Goal: Use online tool/utility

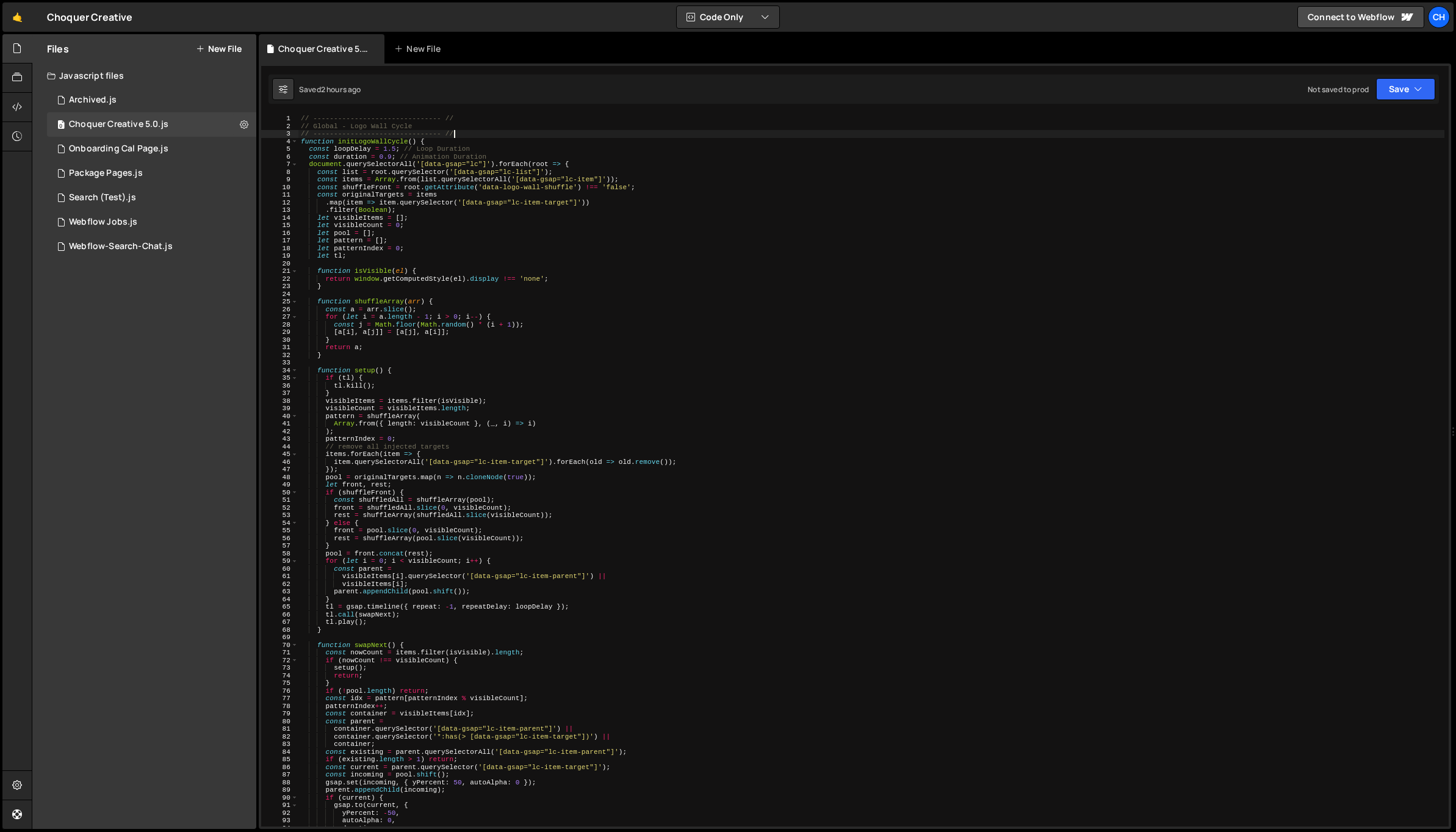
click at [465, 135] on div "// ------------------------------- // // Global - Logo Wall Cycle // ----------…" at bounding box center [871, 478] width 1146 height 727
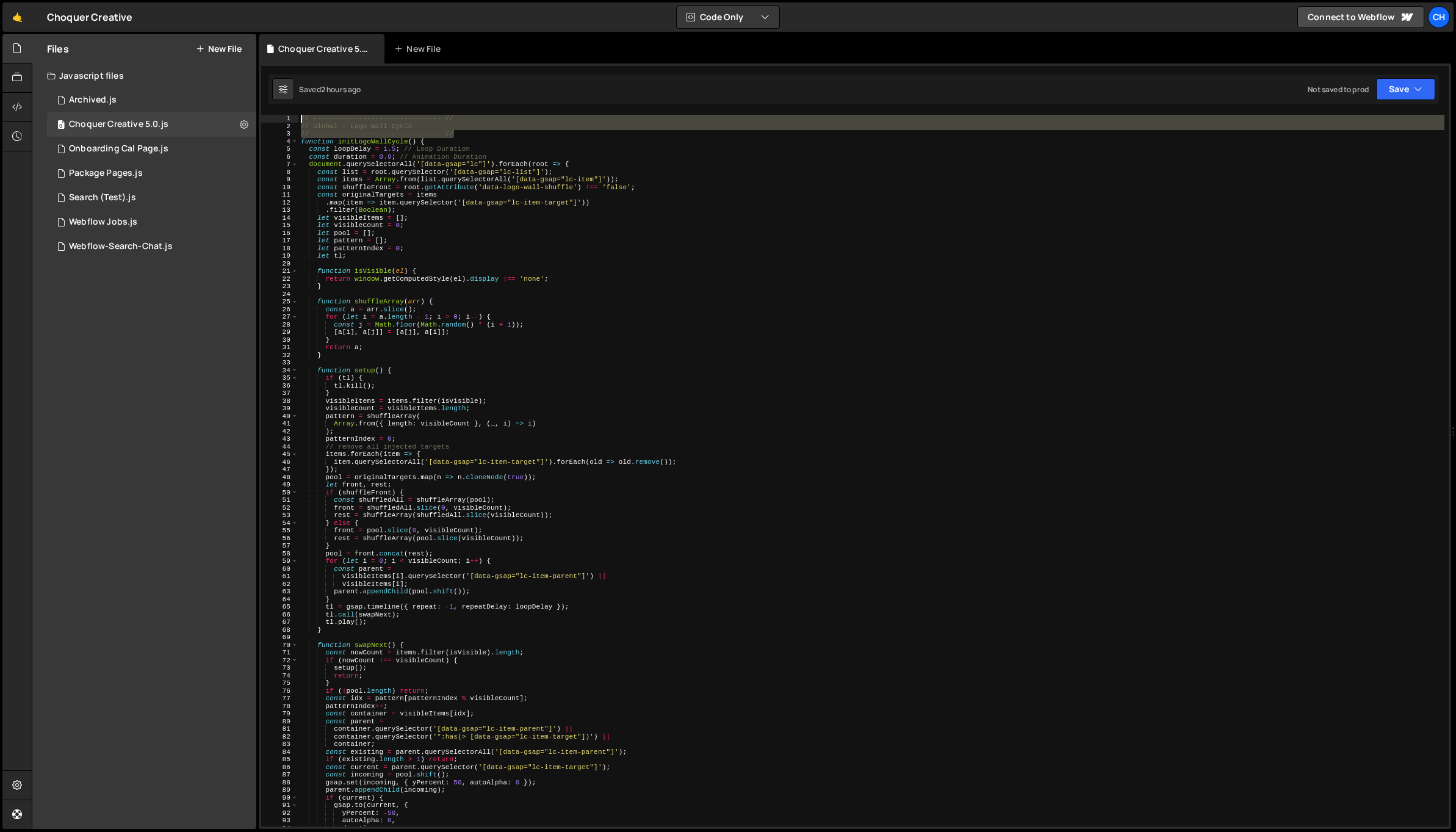
drag, startPoint x: 472, startPoint y: 132, endPoint x: 294, endPoint y: 110, distance: 179.4
click at [294, 110] on div "// ------------------------------- // 1 2 3 4 5 6 7 8 9 10 11 12 13 14 15 16 17…" at bounding box center [854, 446] width 1192 height 765
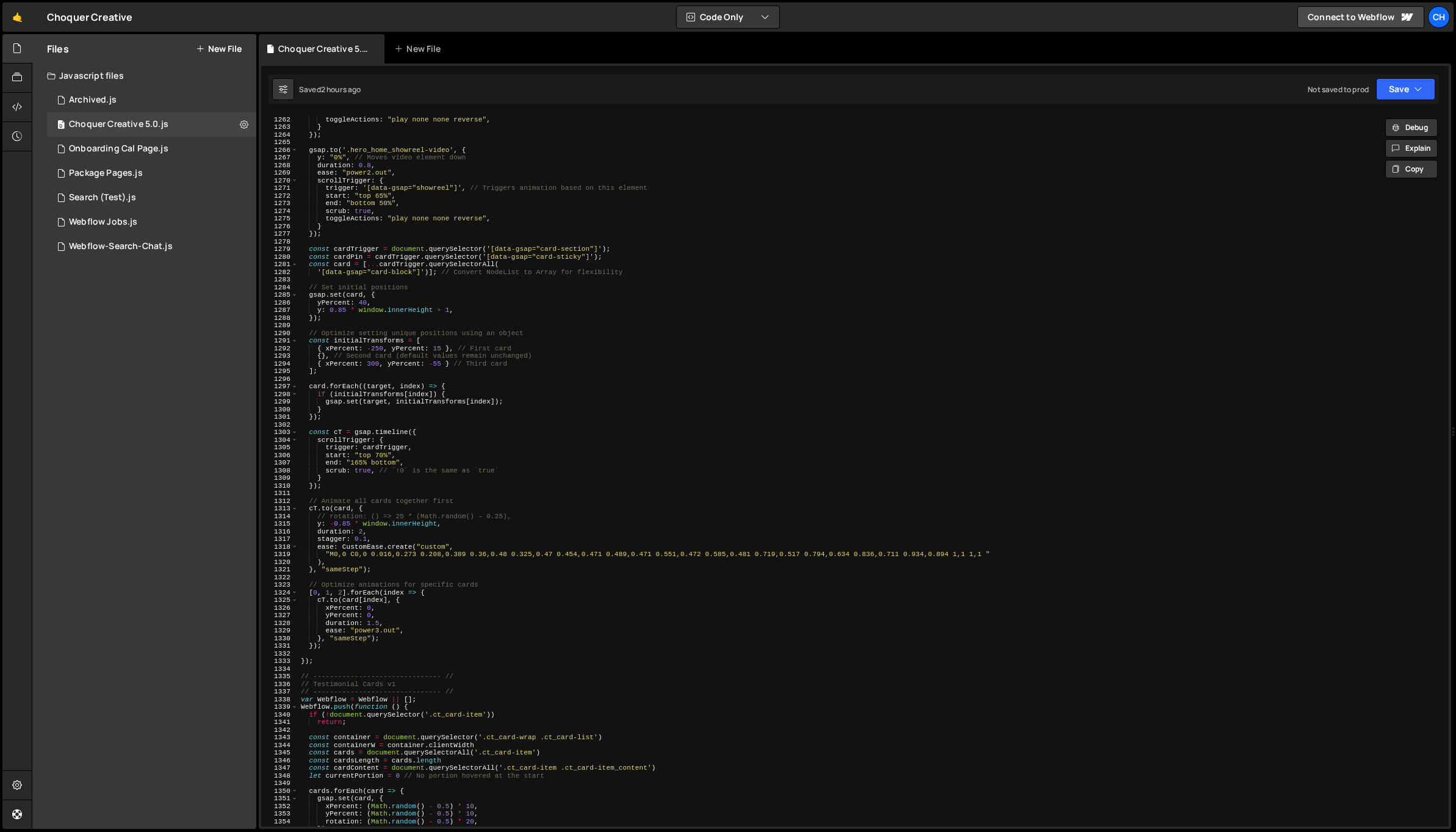
scroll to position [9678, 0]
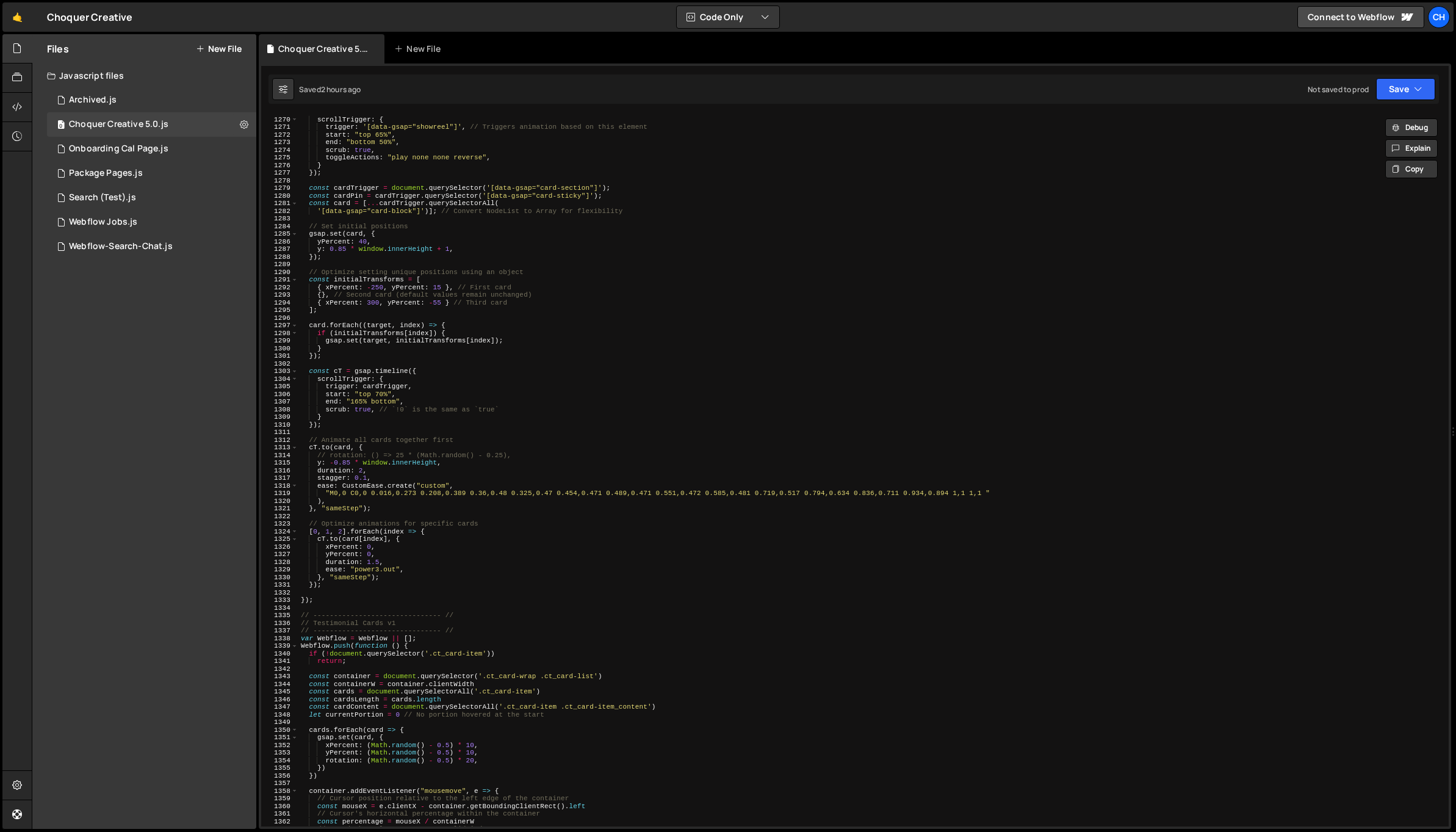
click at [344, 597] on div "ease : "power2.out" , scrollTrigger : { trigger : '[data-gsap="showreel"]' , //…" at bounding box center [871, 471] width 1146 height 727
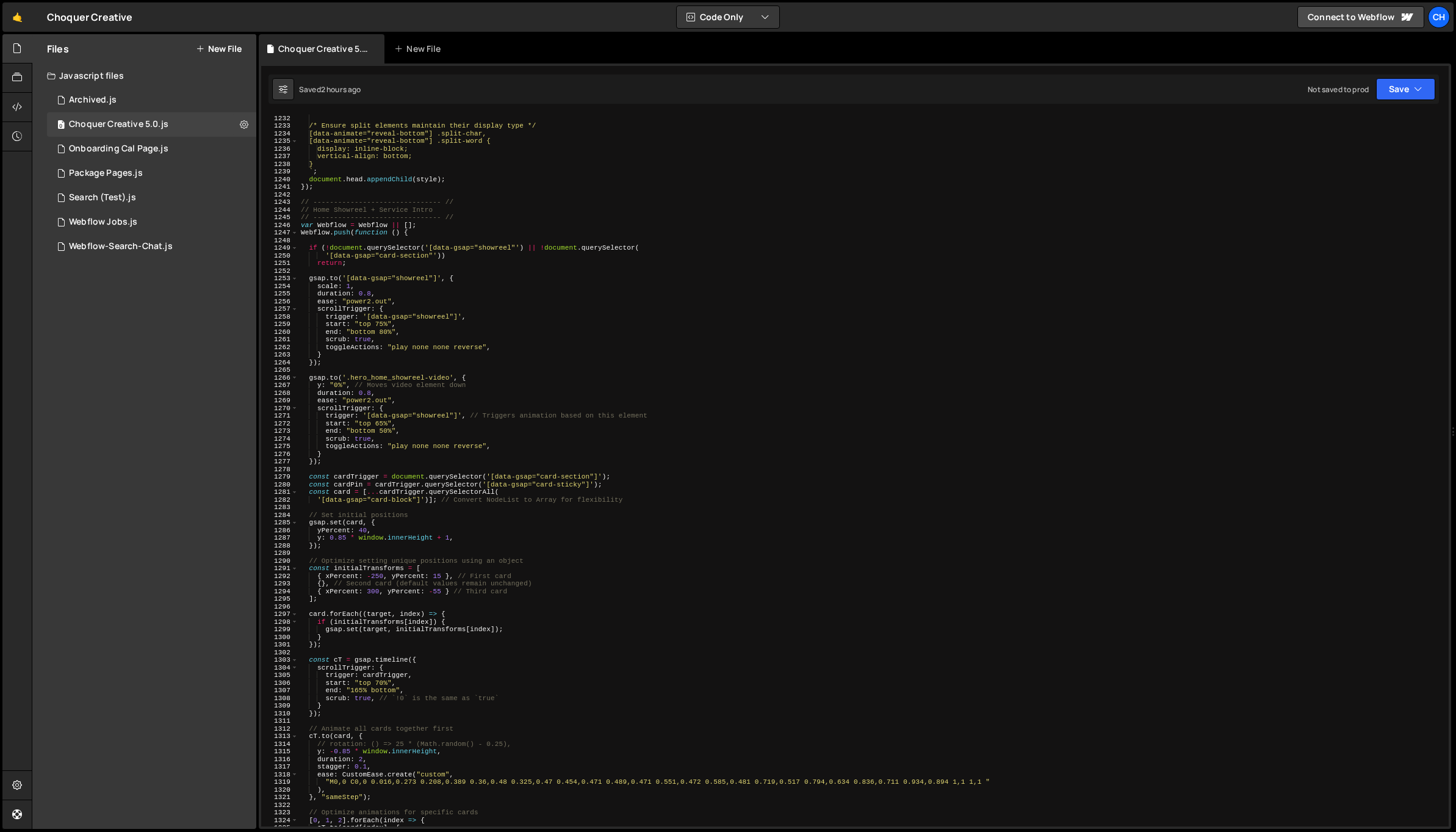
scroll to position [9390, 0]
click at [423, 234] on div "/* Ensure split elements maintain their display type */ [data-animate="reveal-b…" at bounding box center [871, 477] width 1146 height 727
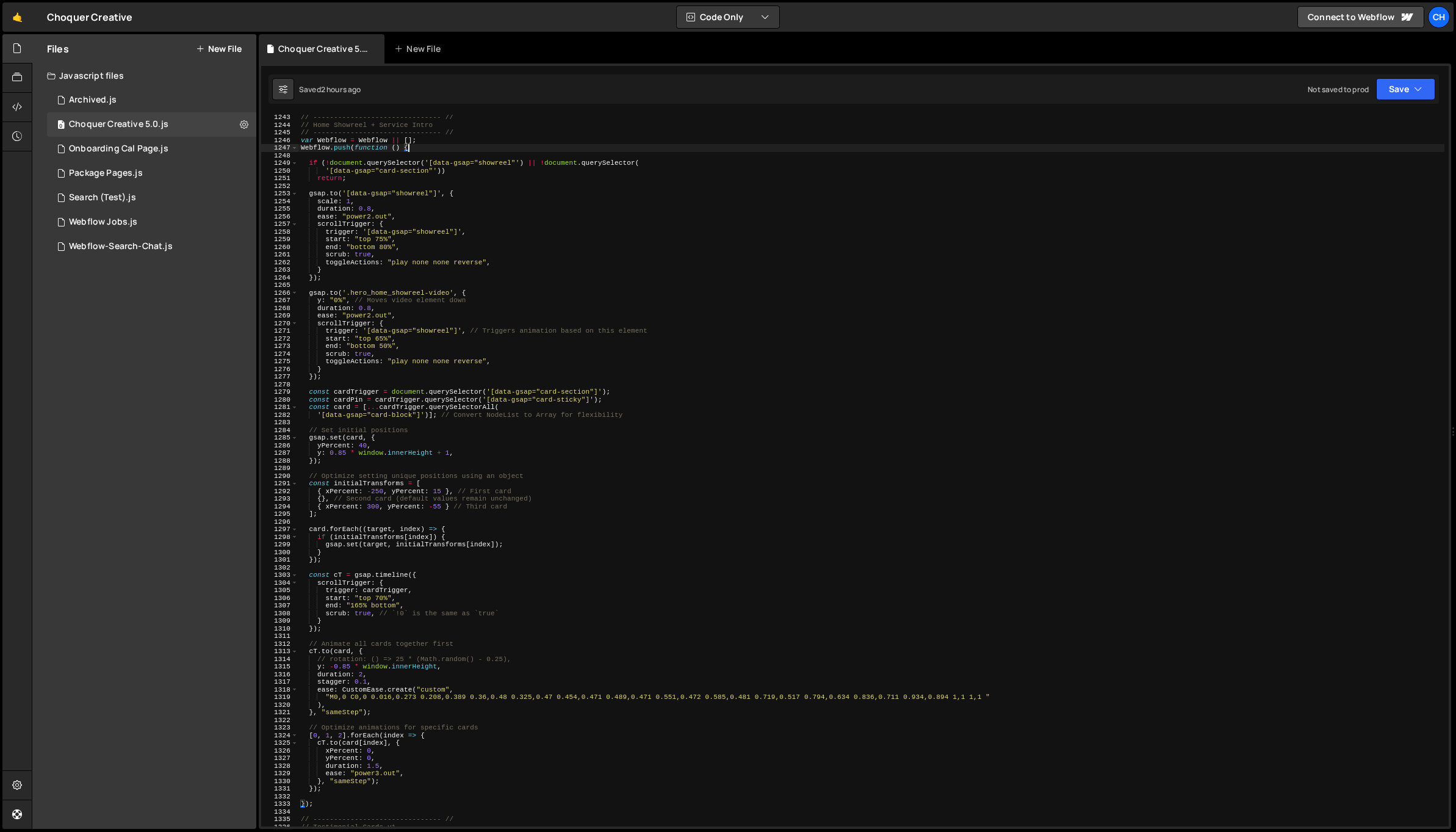
scroll to position [9527, 0]
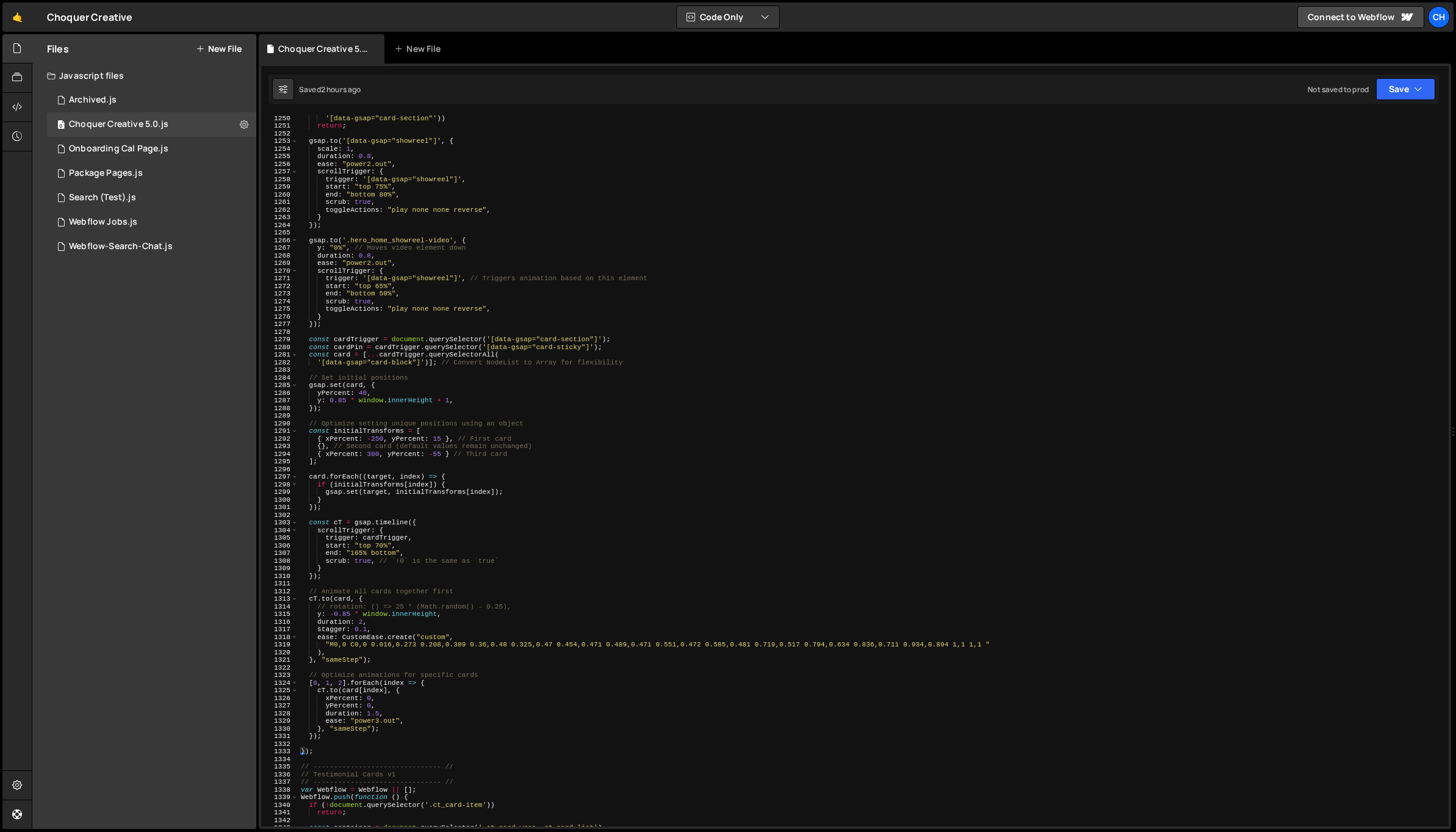
click at [367, 737] on div "'[data-gsap="card-section"' )) return ; gsap . to ( '[data-gsap="showreel"]' , …" at bounding box center [871, 477] width 1146 height 727
type textarea "});"
paste textarea "});"
type textarea "});"
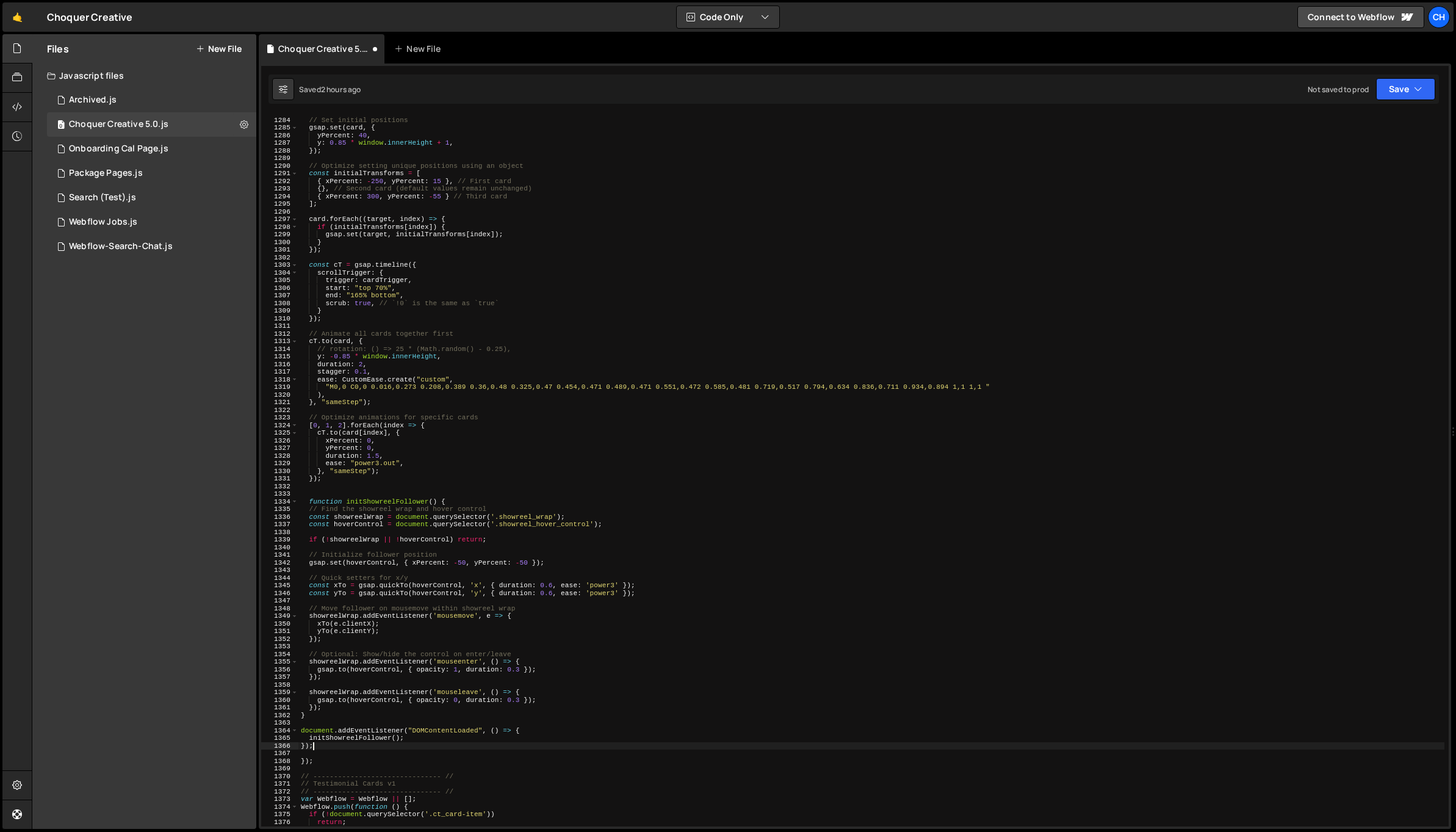
scroll to position [9784, 0]
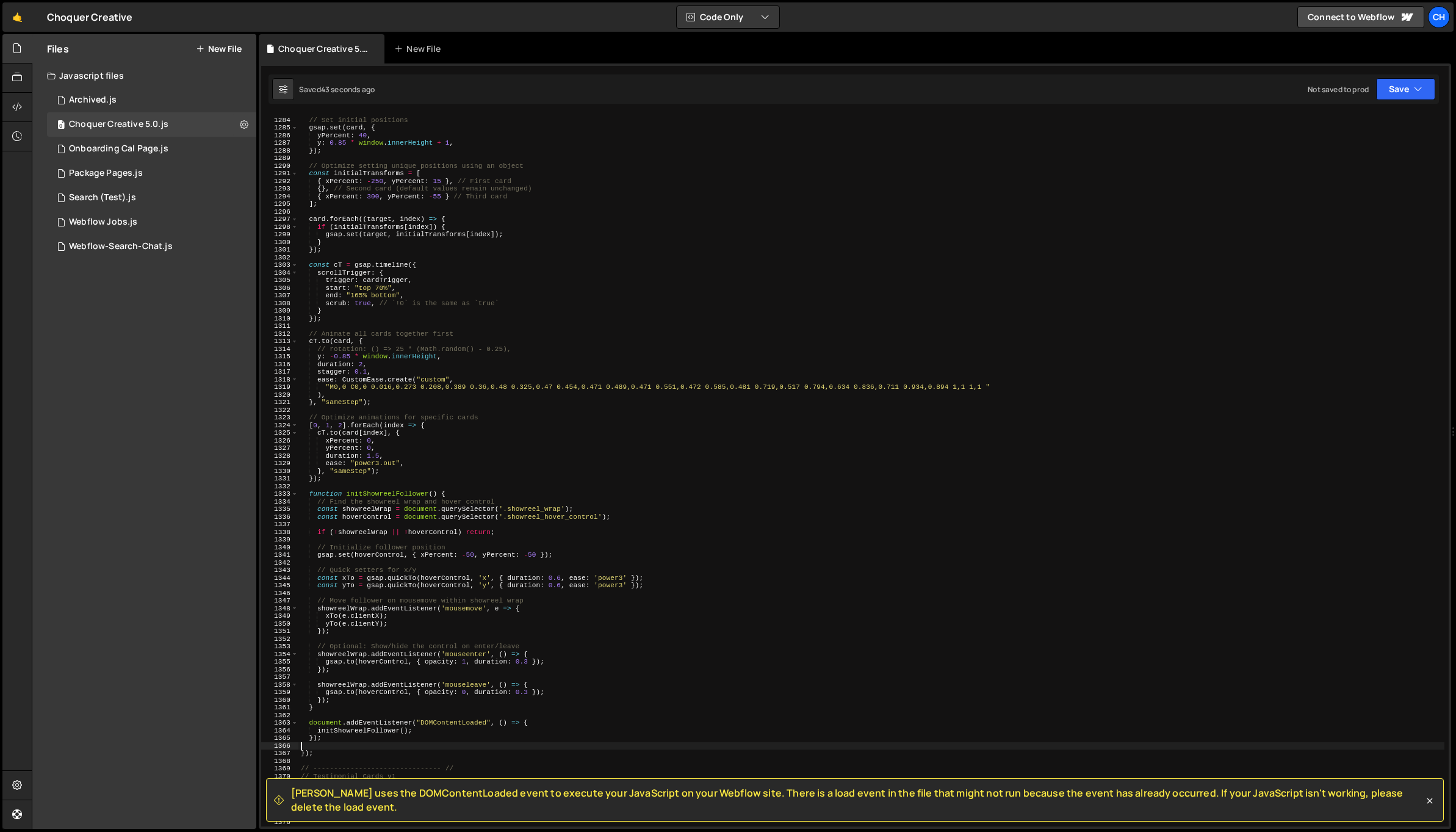
click at [453, 493] on div "// Set initial positions gsap . set ( card , { yPercent : 40 , y : 0.85 * windo…" at bounding box center [871, 471] width 1146 height 727
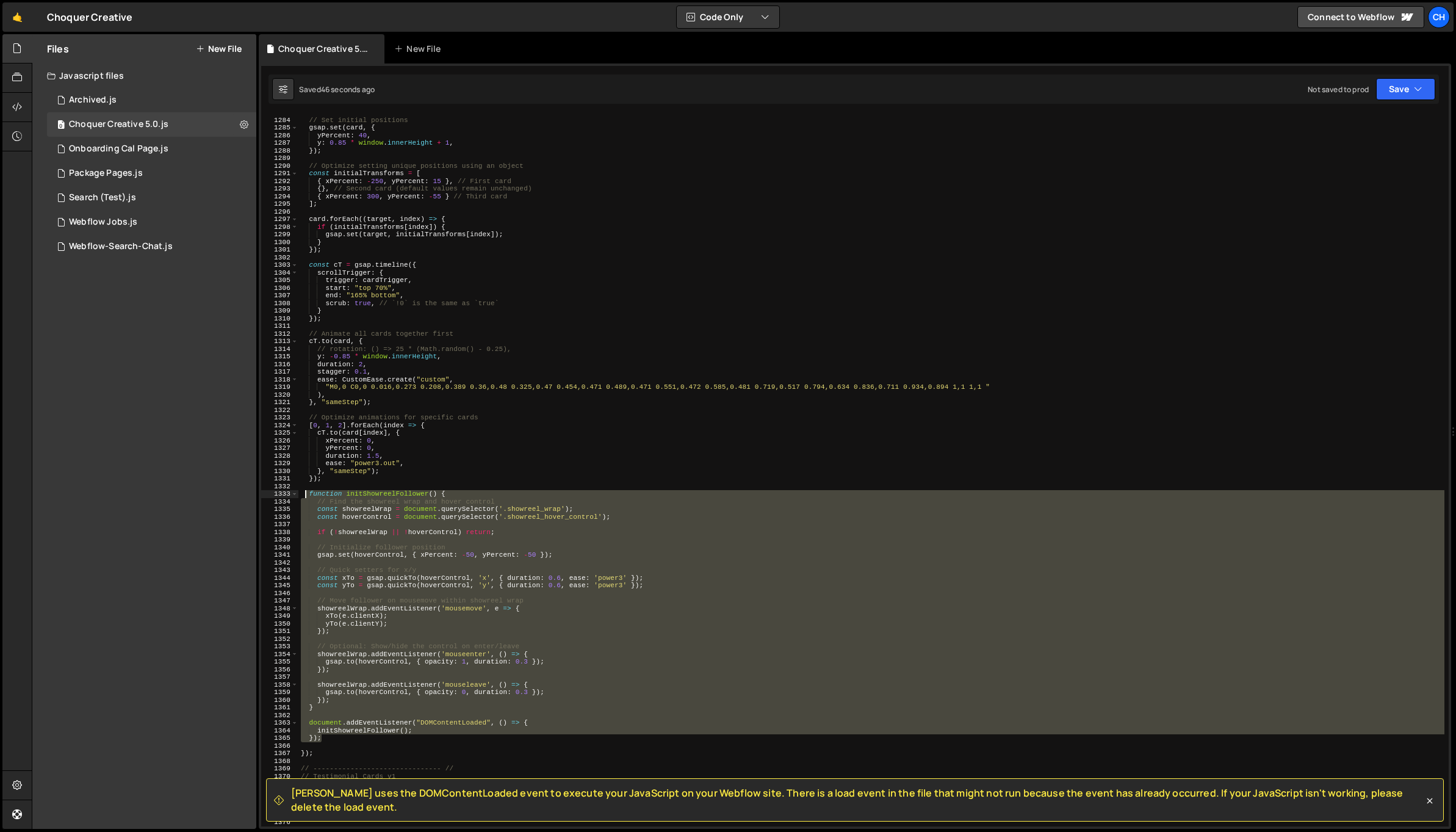
drag, startPoint x: 333, startPoint y: 739, endPoint x: 306, endPoint y: 495, distance: 245.5
click at [306, 495] on div "// Set initial positions gsap . set ( card , { yPercent : 40 , y : 0.85 * windo…" at bounding box center [871, 471] width 1146 height 727
click at [408, 737] on div "// Set initial positions gsap . set ( card , { yPercent : 40 , y : 0.85 * windo…" at bounding box center [871, 470] width 1146 height 712
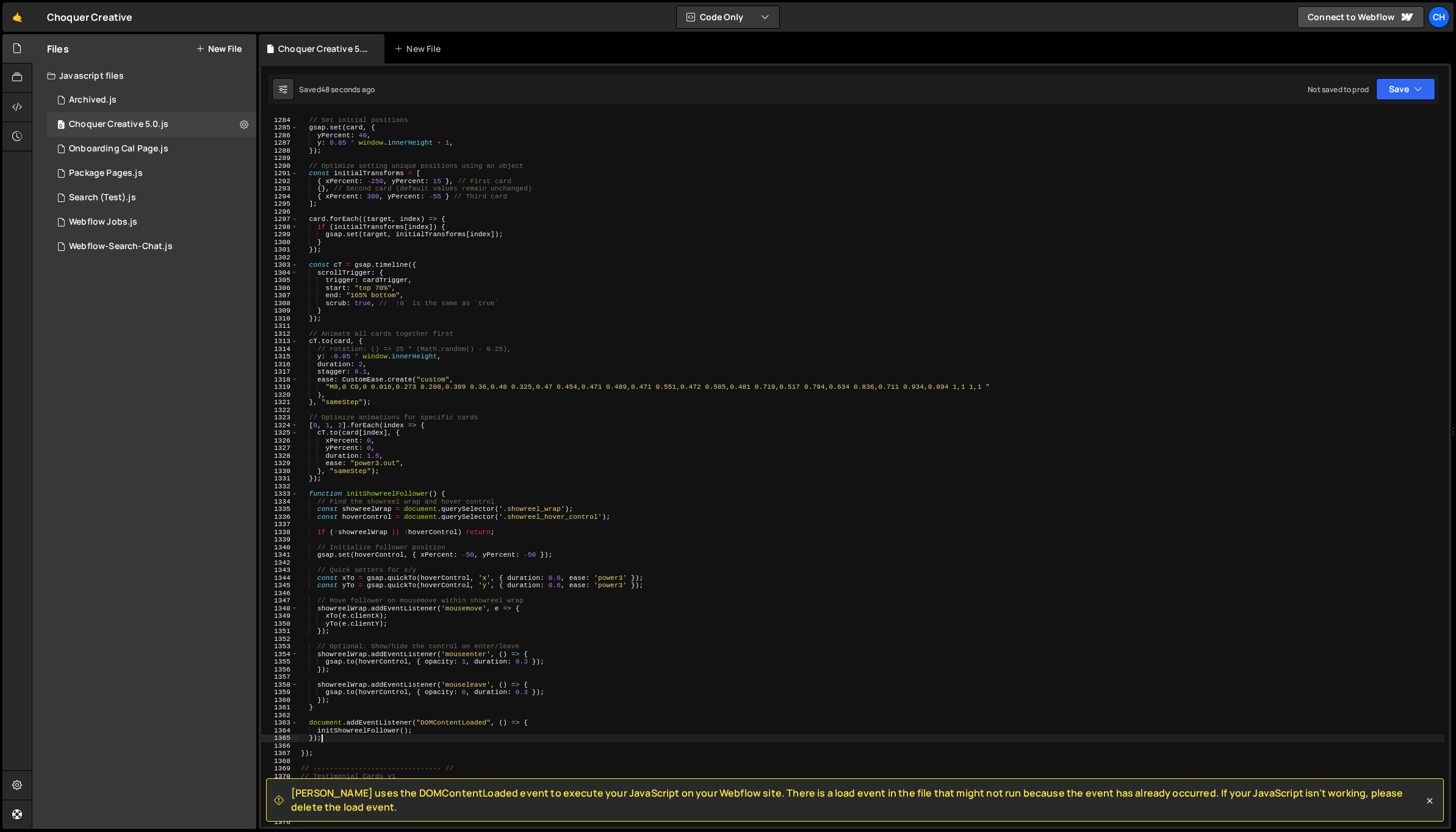
click at [360, 731] on div "// Set initial positions gsap . set ( card , { yPercent : 40 , y : 0.85 * windo…" at bounding box center [871, 471] width 1146 height 727
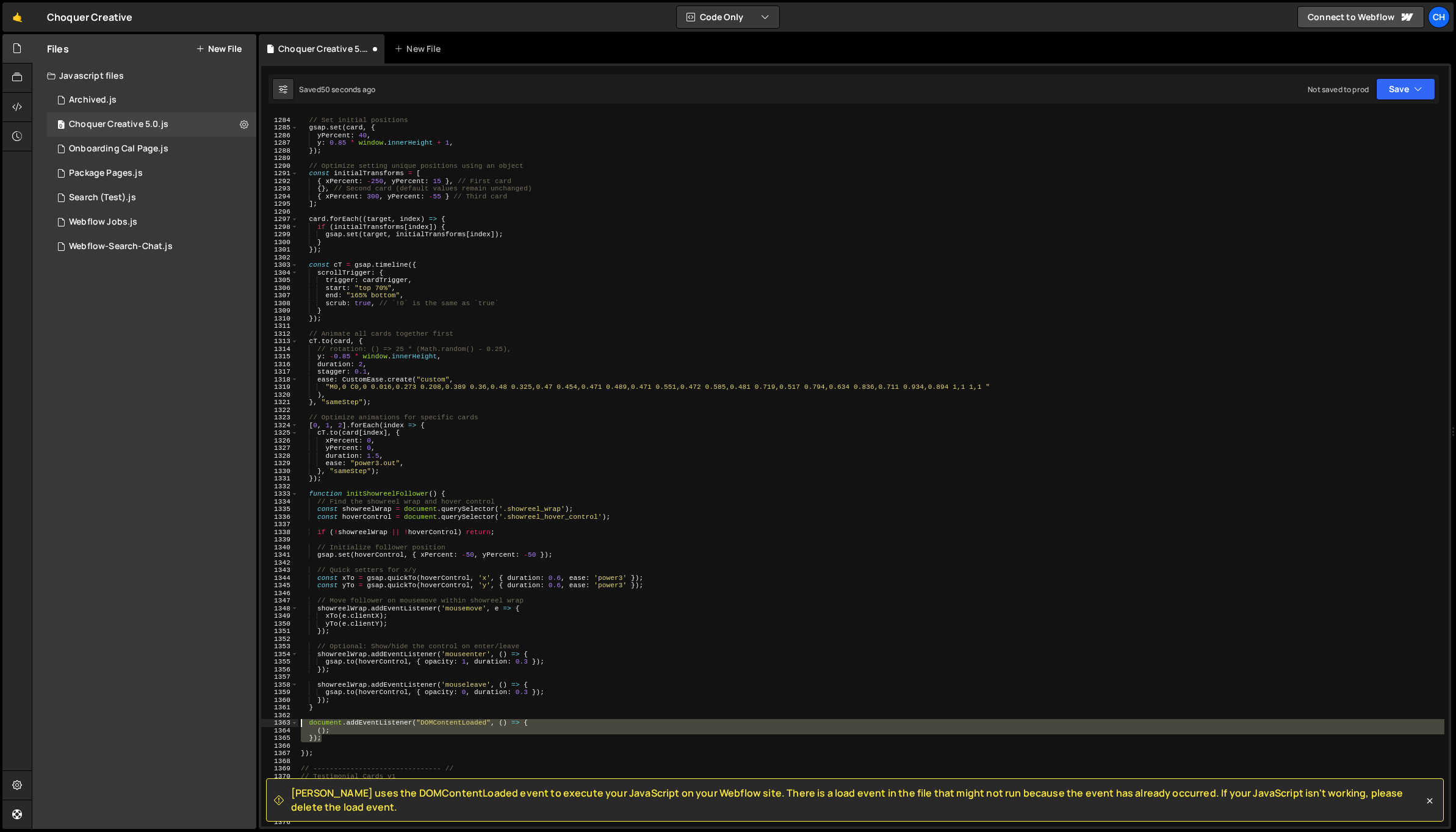
drag, startPoint x: 329, startPoint y: 741, endPoint x: 310, endPoint y: 723, distance: 26.2
click at [303, 719] on div "// Set initial positions gsap . set ( card , { yPercent : 40 , y : 0.85 * windo…" at bounding box center [871, 471] width 1146 height 727
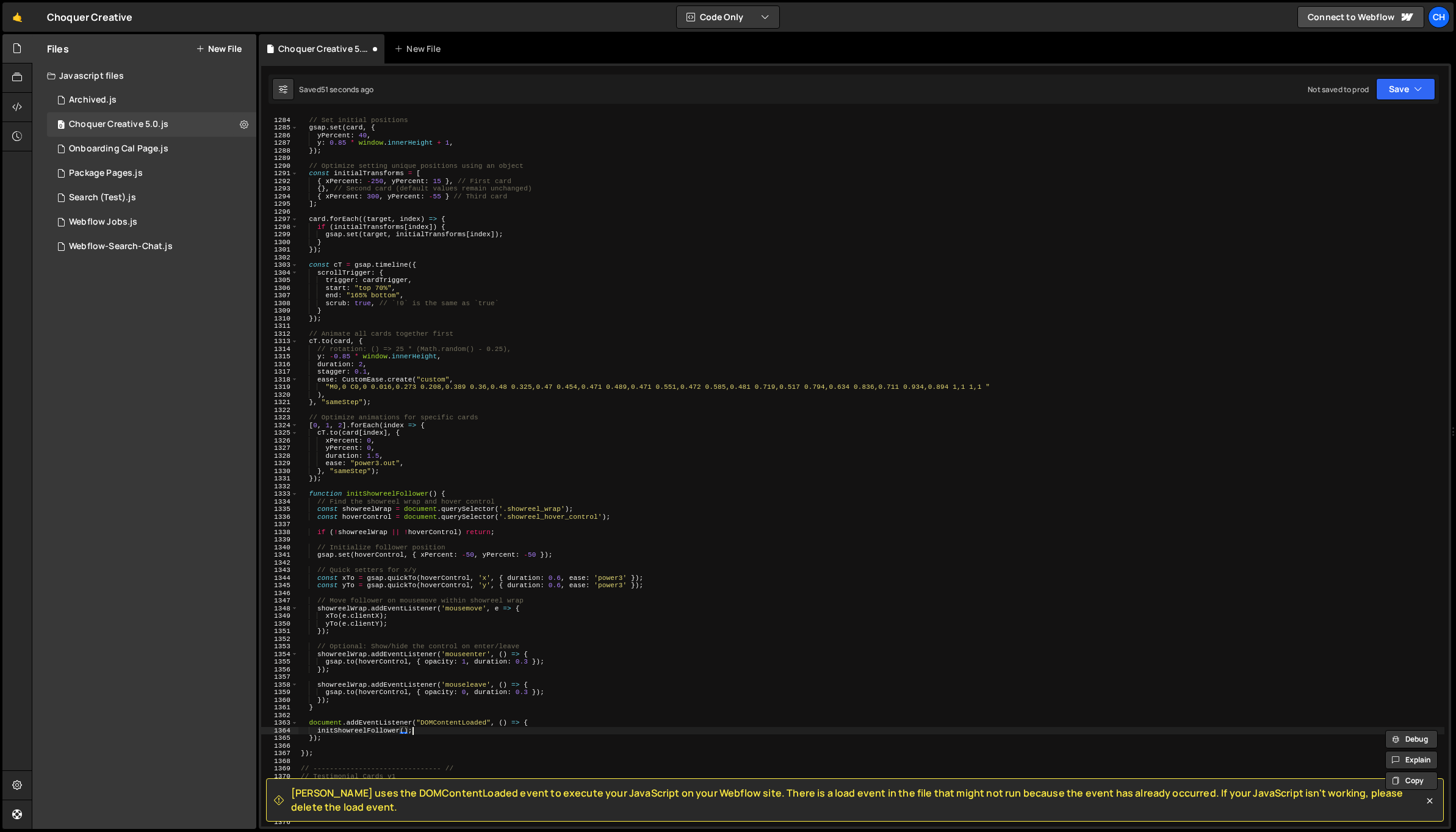
click at [413, 728] on div "// Set initial positions gsap . set ( card , { yPercent : 40 , y : 0.85 * windo…" at bounding box center [871, 471] width 1146 height 727
drag, startPoint x: 416, startPoint y: 728, endPoint x: 321, endPoint y: 729, distance: 95.0
click at [318, 728] on div "// Set initial positions gsap . set ( card , { yPercent : 40 , y : 0.85 * windo…" at bounding box center [871, 471] width 1146 height 727
click at [327, 741] on div "// Set initial positions gsap . set ( card , { yPercent : 40 , y : 0.85 * windo…" at bounding box center [871, 471] width 1146 height 727
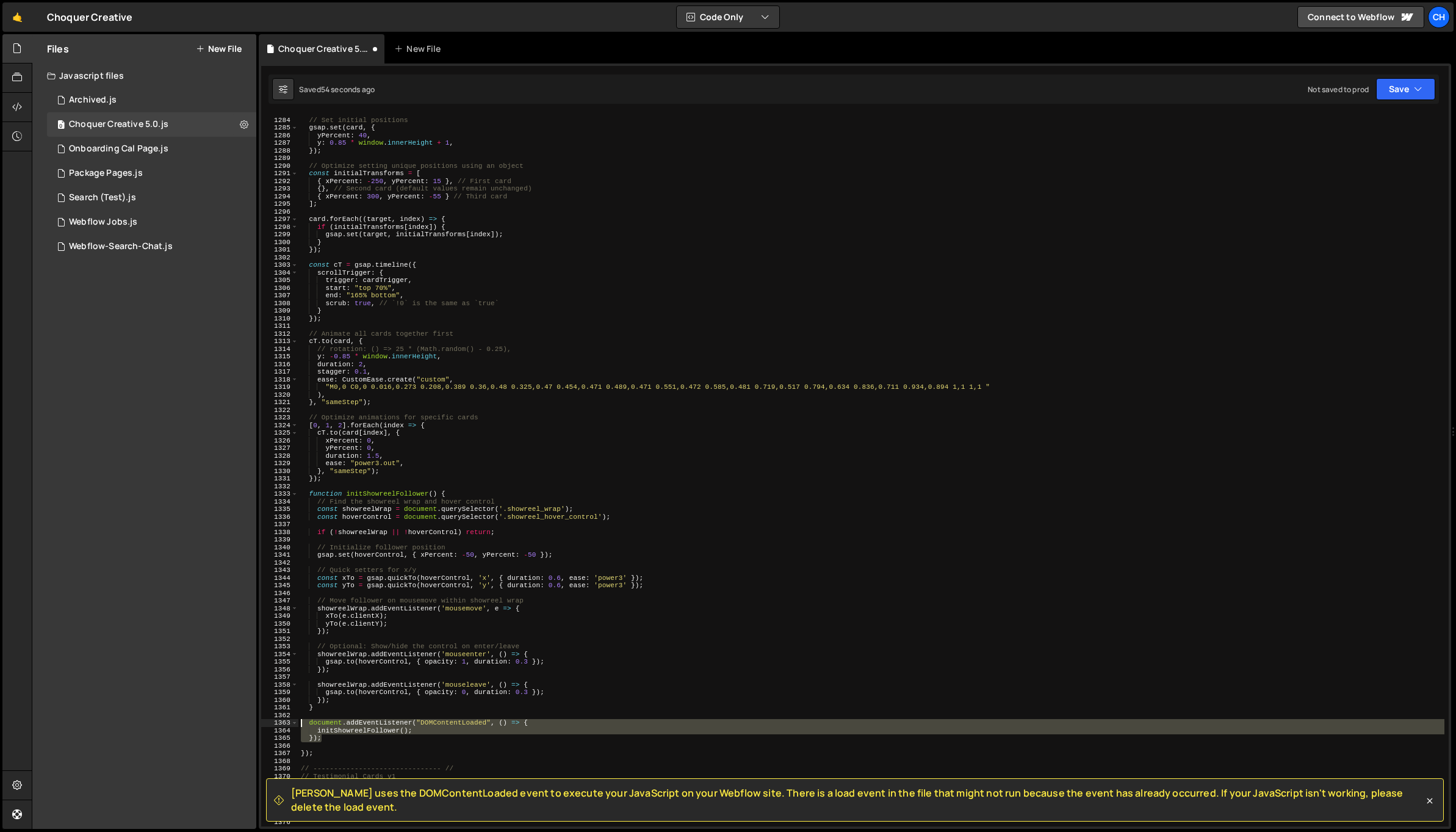
drag, startPoint x: 322, startPoint y: 737, endPoint x: 299, endPoint y: 721, distance: 28.0
click at [299, 721] on div "// Set initial positions gsap . set ( card , { yPercent : 40 , y : 0.85 * windo…" at bounding box center [871, 471] width 1146 height 727
paste textarea
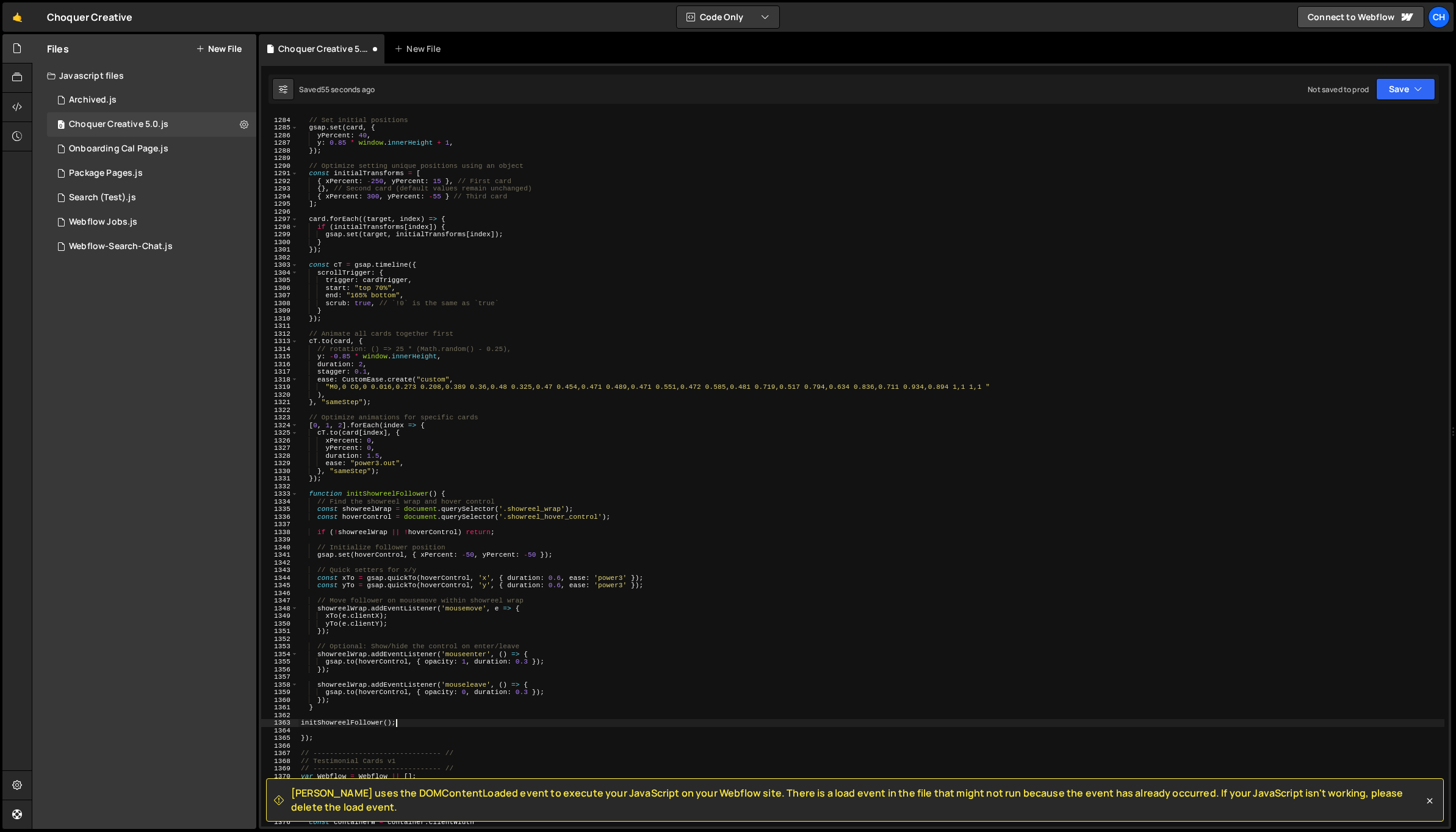
type textarea "initShowreelFollower();"
